Goal: Task Accomplishment & Management: Complete application form

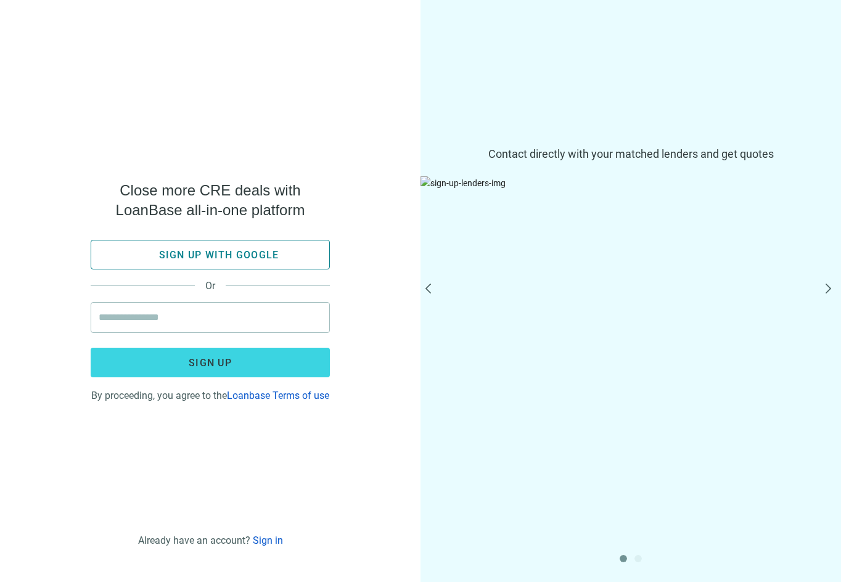
click at [231, 263] on button "Sign up with google" at bounding box center [210, 255] width 239 height 30
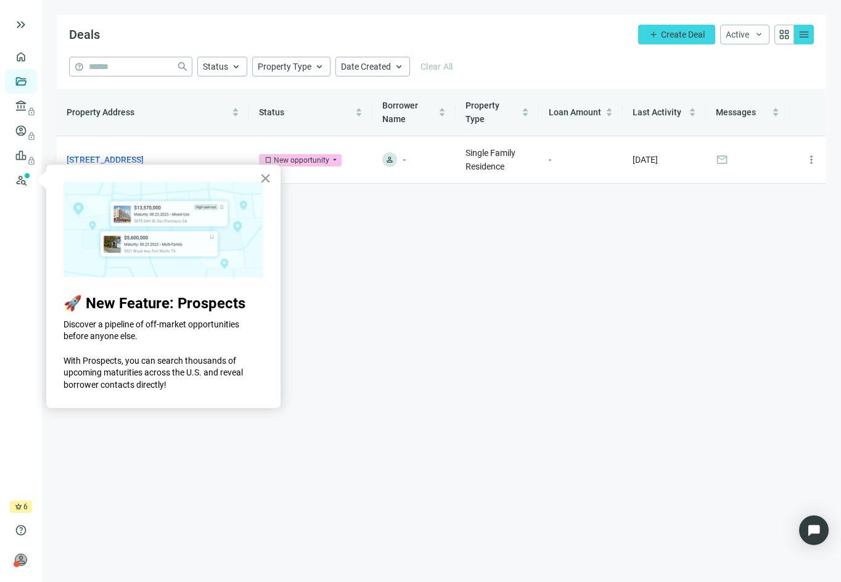
click at [268, 182] on button "×" at bounding box center [266, 178] width 12 height 20
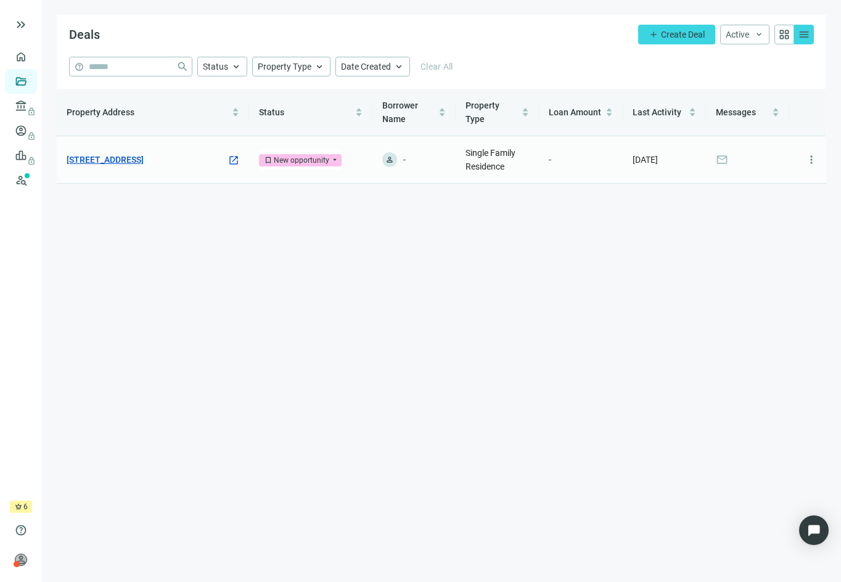
click at [118, 157] on link "[STREET_ADDRESS]" at bounding box center [105, 160] width 77 height 14
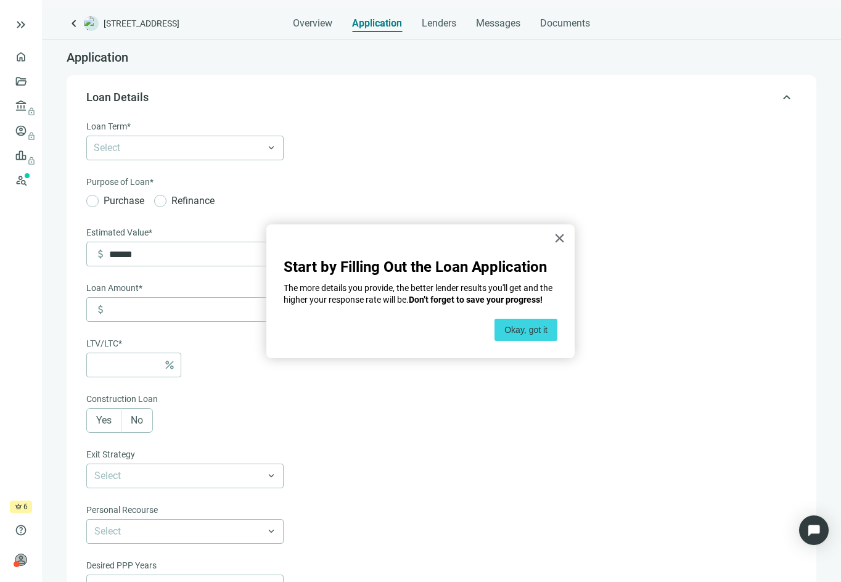
click at [550, 244] on div at bounding box center [421, 247] width 274 height 10
click at [559, 239] on button "×" at bounding box center [560, 238] width 12 height 20
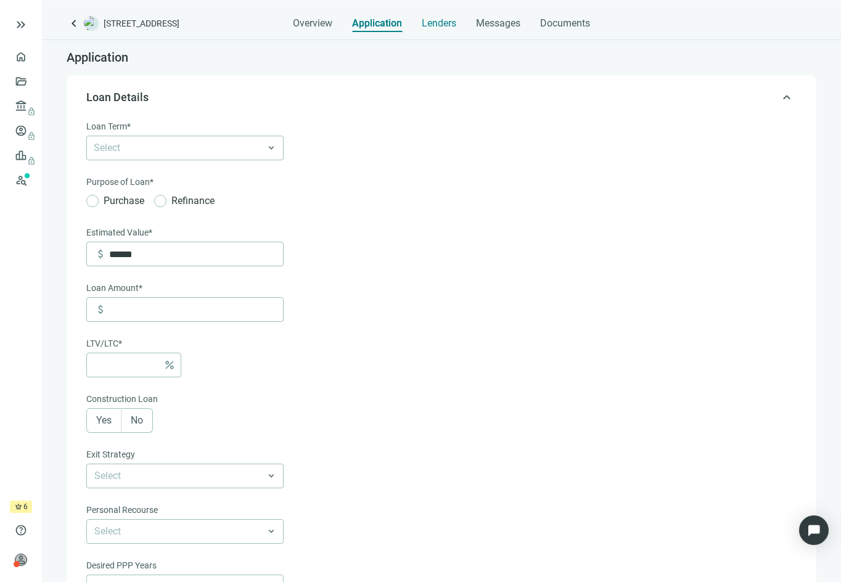
click at [440, 23] on span "Lenders" at bounding box center [439, 23] width 35 height 12
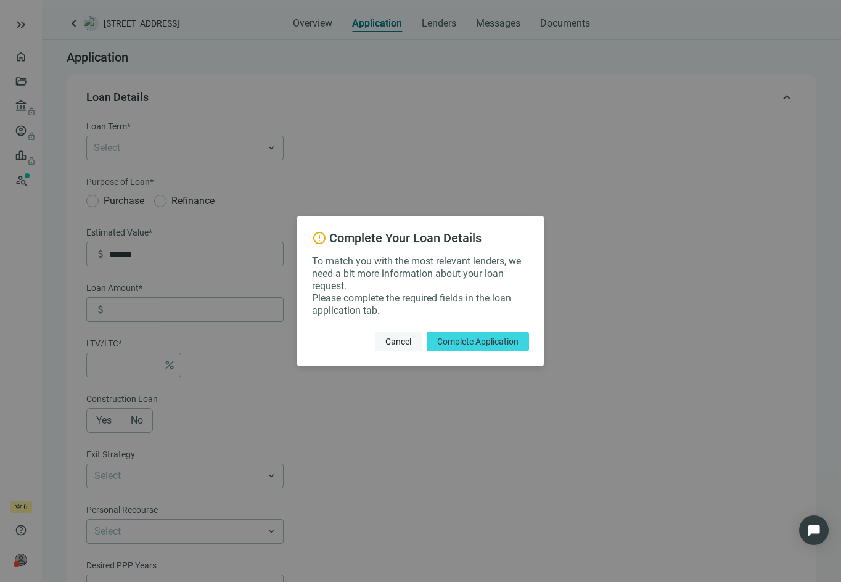
click at [406, 342] on span "Cancel" at bounding box center [398, 342] width 26 height 10
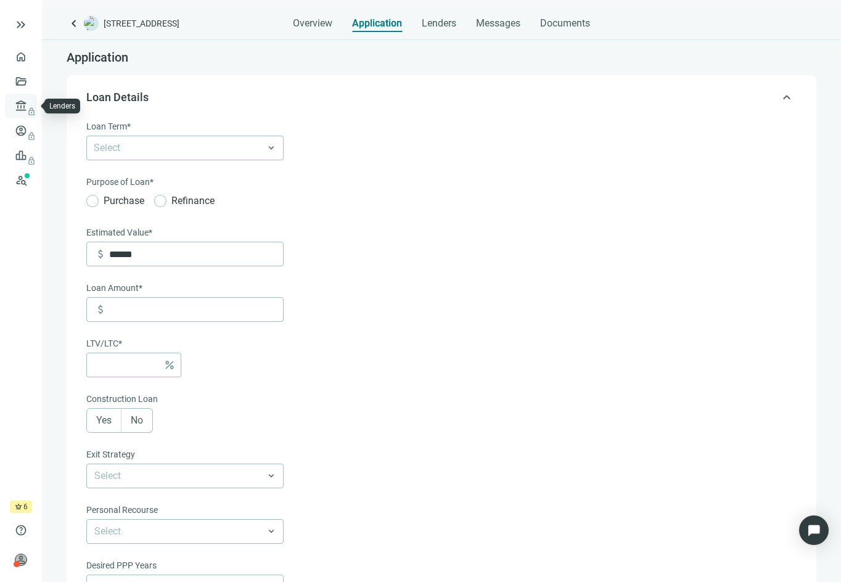
click at [22, 107] on span "lock" at bounding box center [22, 106] width 10 height 10
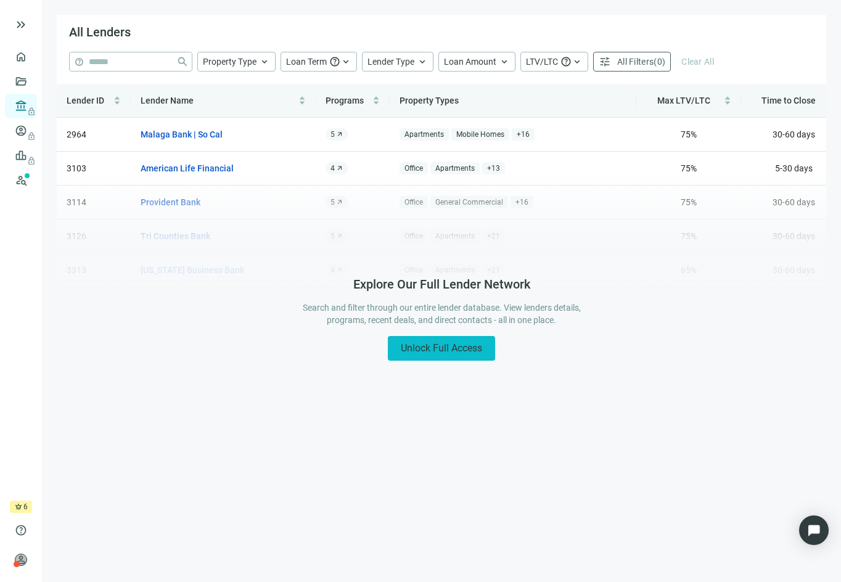
click at [416, 343] on span "Unlock Full Access" at bounding box center [441, 348] width 81 height 12
